Goal: Information Seeking & Learning: Learn about a topic

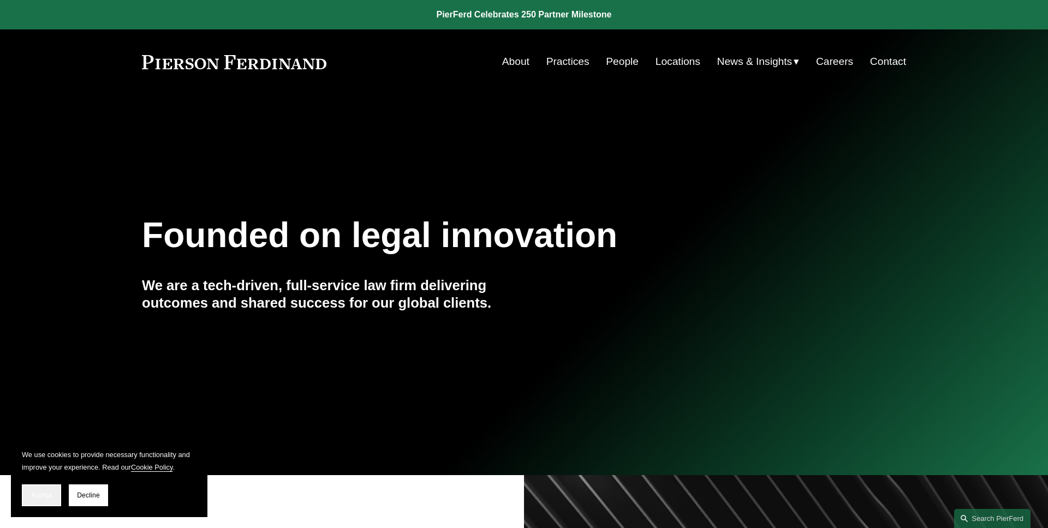
click at [58, 498] on button "Accept" at bounding box center [41, 496] width 39 height 22
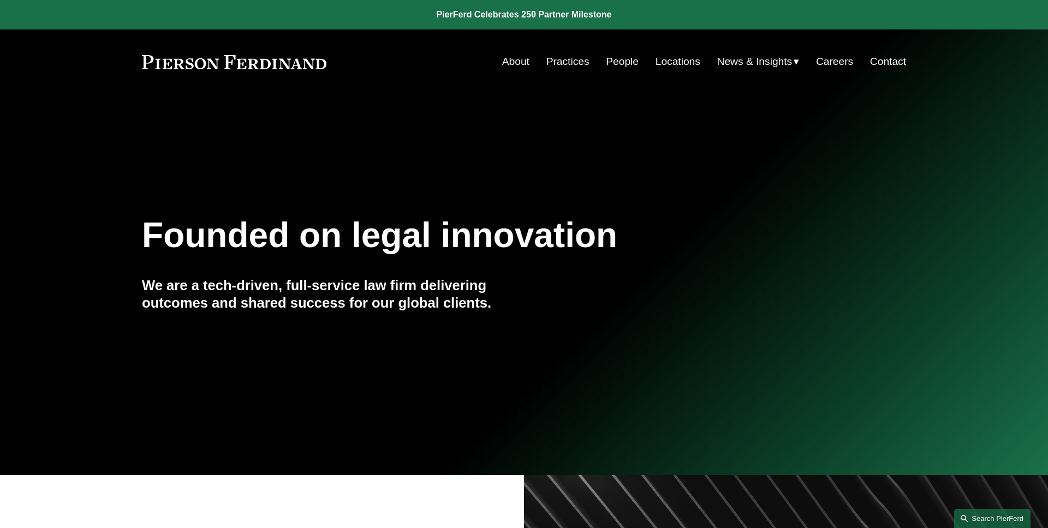
click at [968, 519] on link "Search this site" at bounding box center [992, 518] width 76 height 19
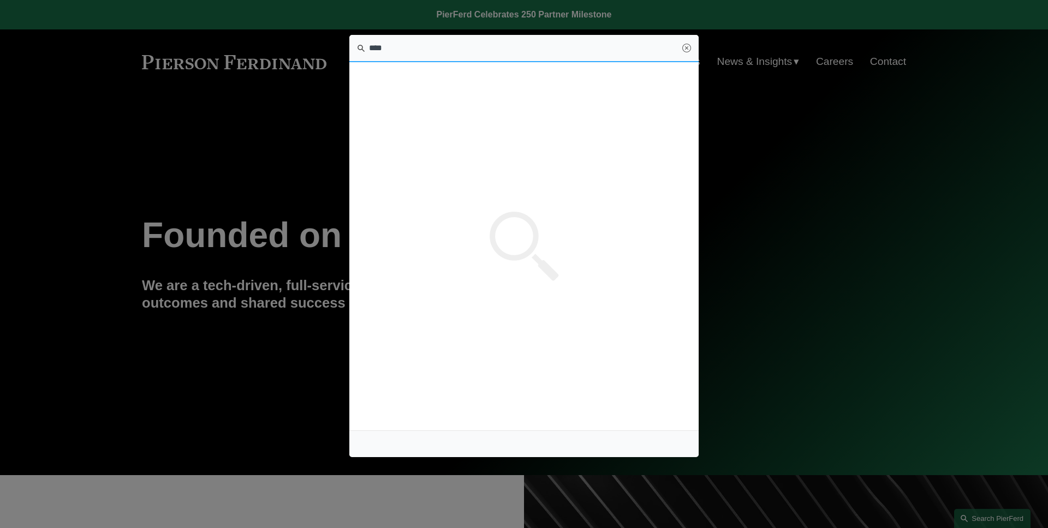
type input "*****"
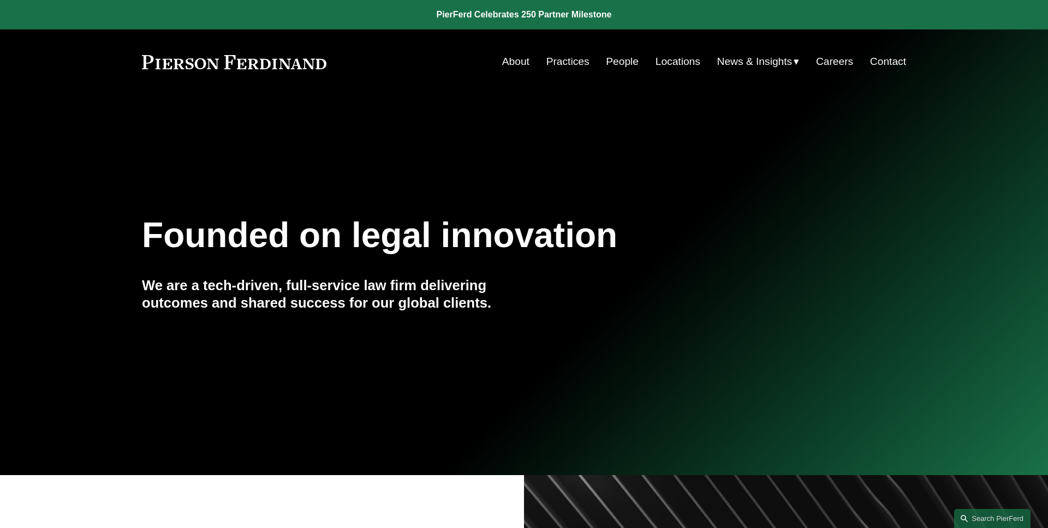
click at [631, 61] on link "People" at bounding box center [622, 61] width 33 height 21
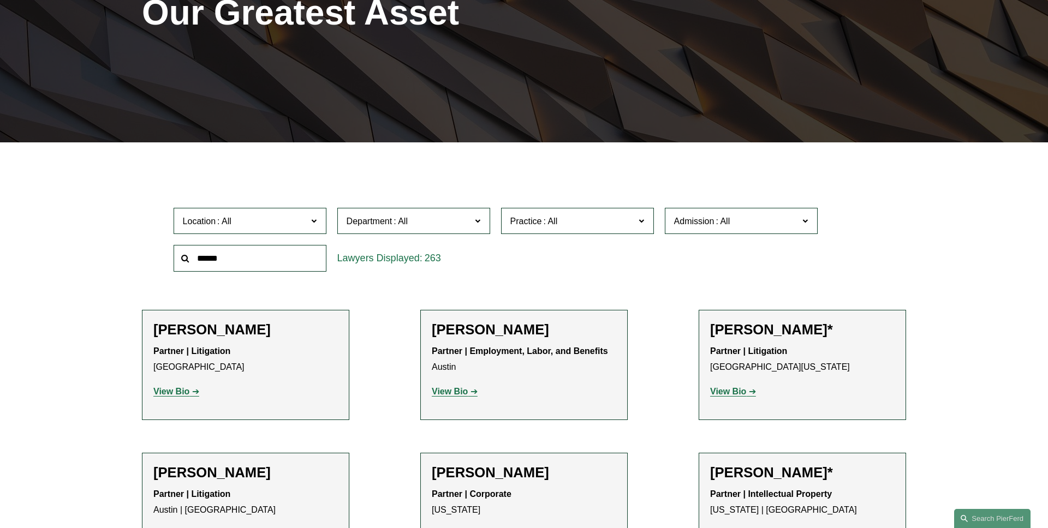
scroll to position [270, 0]
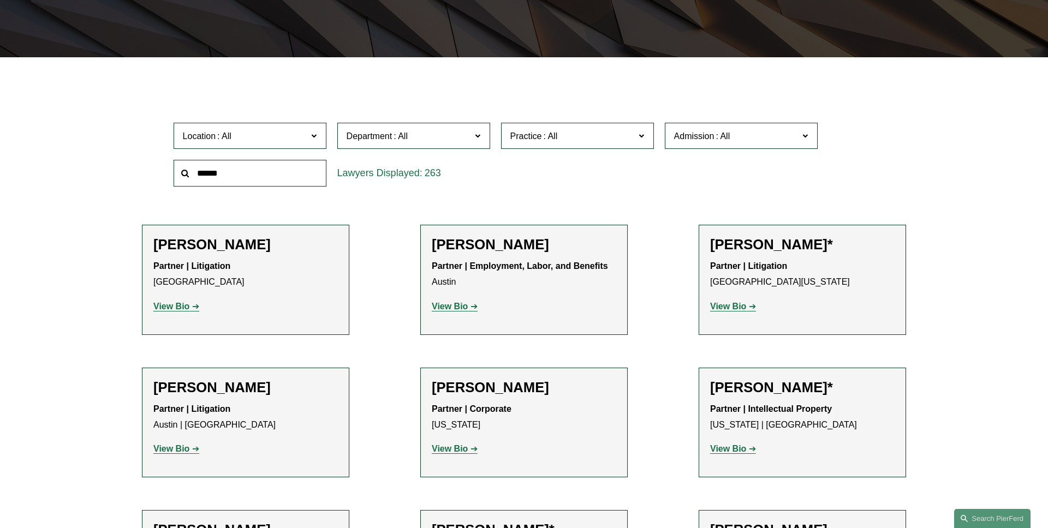
click at [740, 307] on strong "View Bio" at bounding box center [728, 306] width 36 height 9
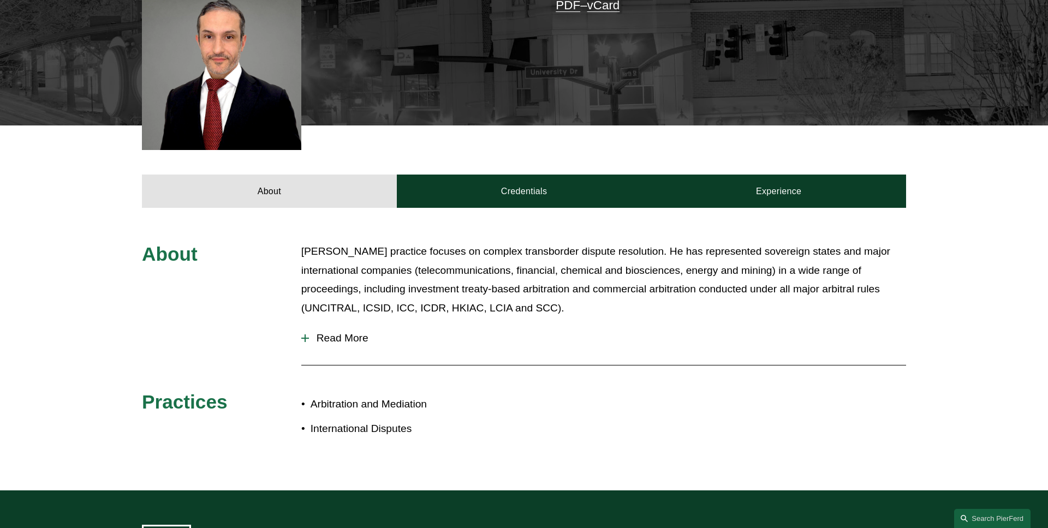
scroll to position [335, 0]
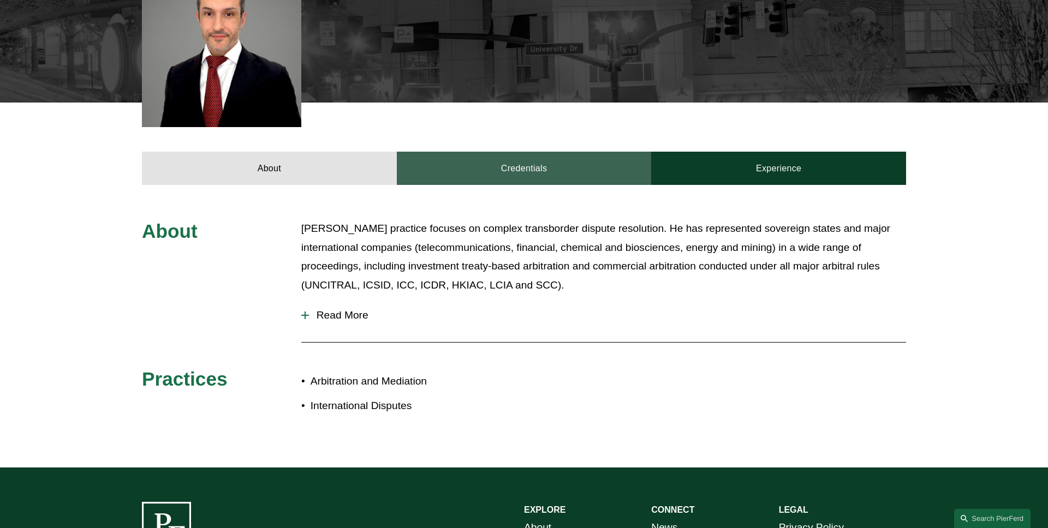
click at [482, 180] on link "Credentials" at bounding box center [524, 168] width 255 height 33
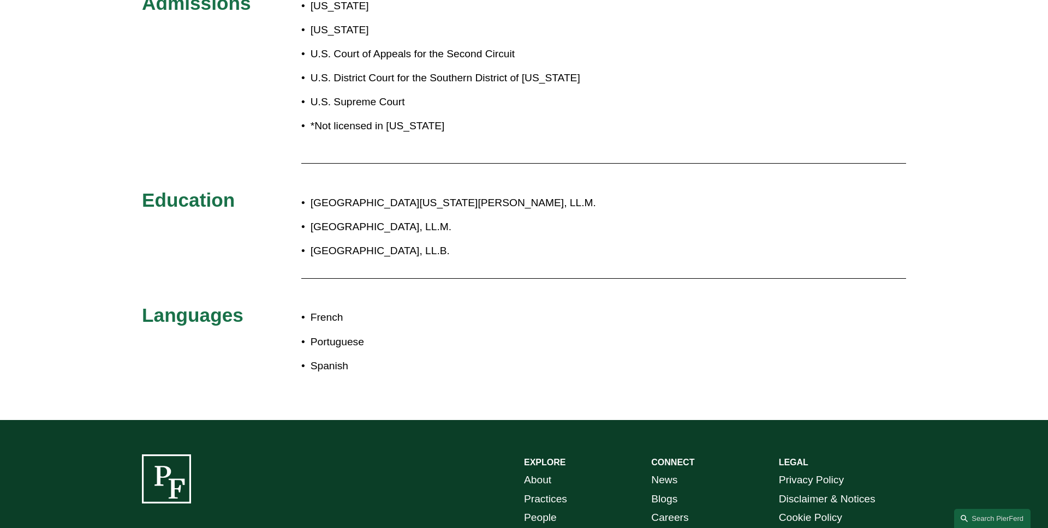
scroll to position [371, 0]
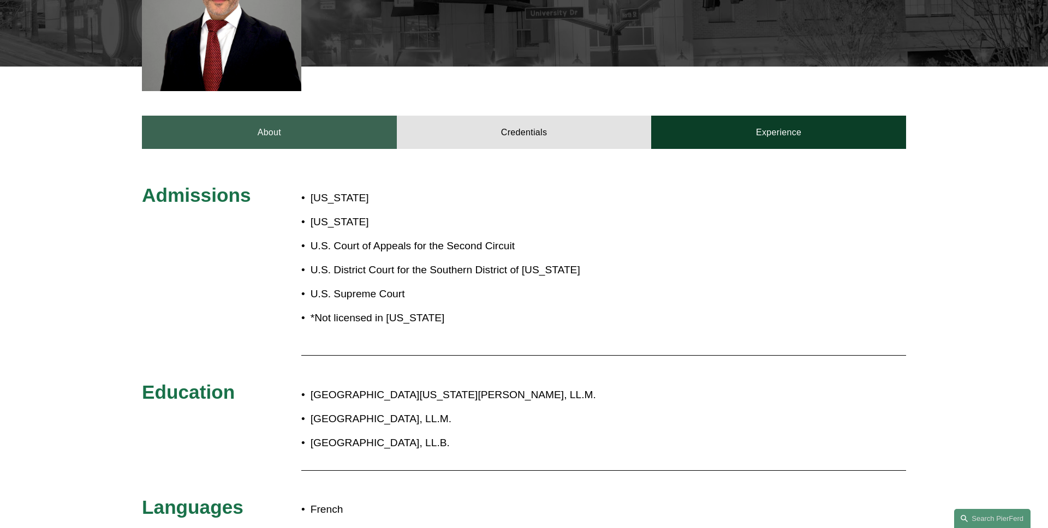
click at [224, 136] on link "About" at bounding box center [269, 132] width 255 height 33
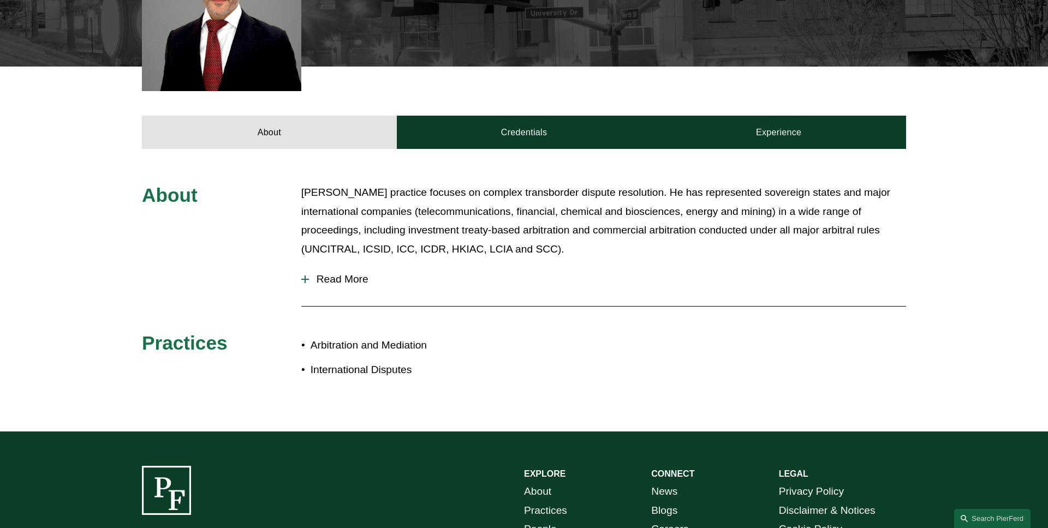
click at [343, 290] on button "Read More" at bounding box center [603, 279] width 605 height 28
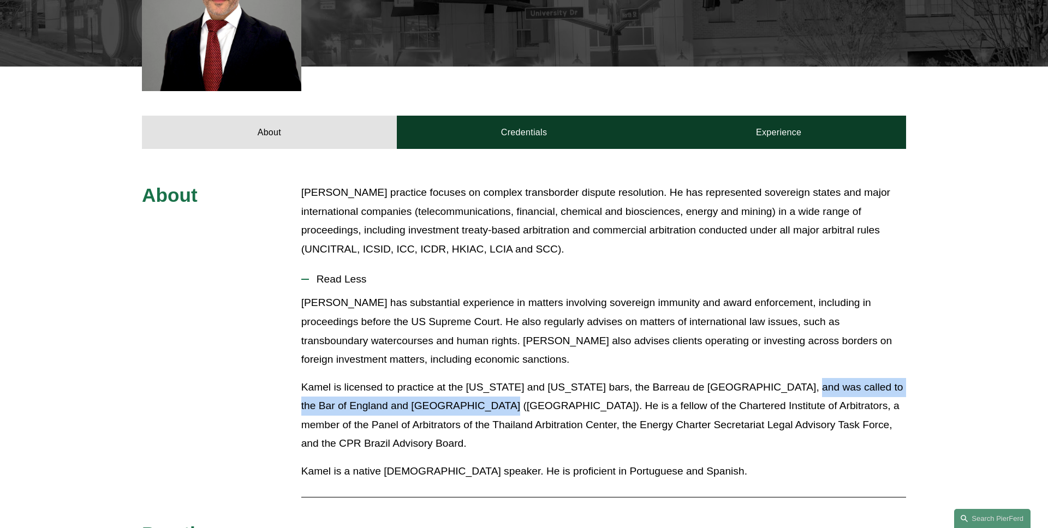
drag, startPoint x: 781, startPoint y: 390, endPoint x: 468, endPoint y: 412, distance: 314.5
click at [468, 412] on p "Kamel is licensed to practice at the District of Columbia and New York bars, th…" at bounding box center [603, 415] width 605 height 75
copy p "was called to the Bar of England and Wales (Middle Temple)"
click at [497, 406] on p "Kamel is licensed to practice at the District of Columbia and New York bars, th…" at bounding box center [603, 415] width 605 height 75
click at [336, 282] on span "Read Less" at bounding box center [607, 279] width 597 height 12
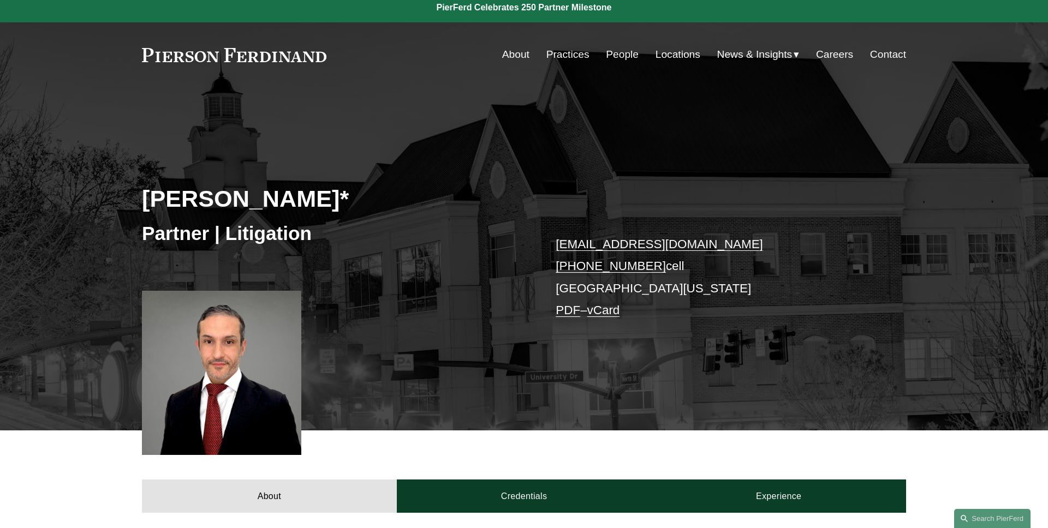
scroll to position [0, 0]
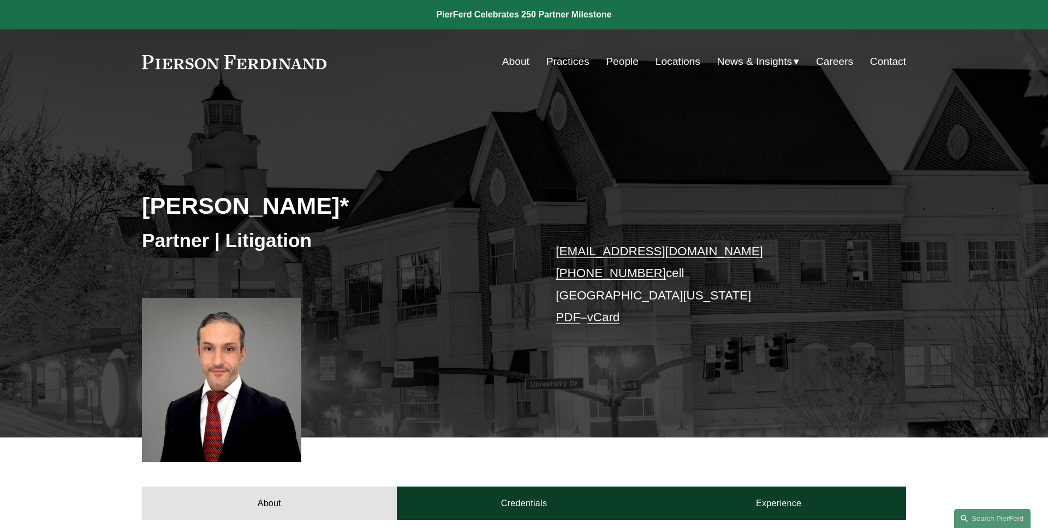
click at [77, 181] on div "Kamel Aitelaj* Partner | Litigation kamel.aitelaj@pierferd.com +1.301.775.3657 …" at bounding box center [524, 281] width 1048 height 312
